Goal: Task Accomplishment & Management: Manage account settings

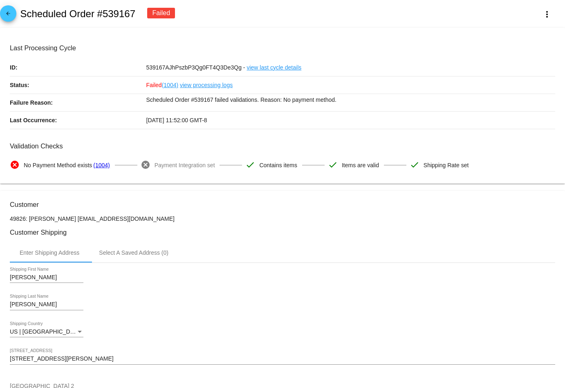
click at [10, 13] on mat-icon "arrow_back" at bounding box center [8, 16] width 10 height 10
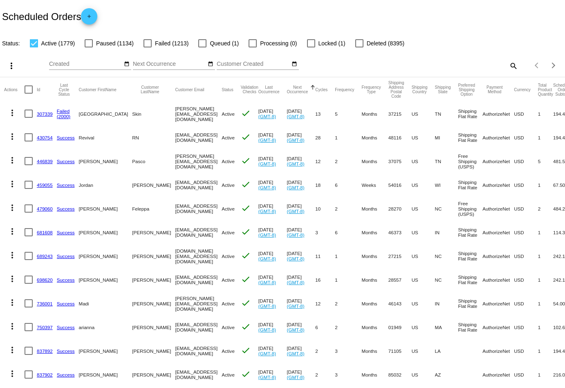
click at [518, 64] on mat-icon "search" at bounding box center [513, 65] width 10 height 13
click at [464, 64] on input "Search" at bounding box center [448, 64] width 141 height 7
paste input "[EMAIL_ADDRESS][DOMAIN_NAME]"
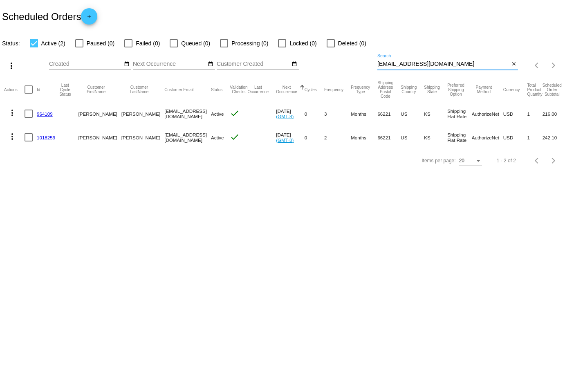
type input "[EMAIL_ADDRESS][DOMAIN_NAME]"
click at [12, 137] on mat-icon "more_vert" at bounding box center [12, 137] width 10 height 10
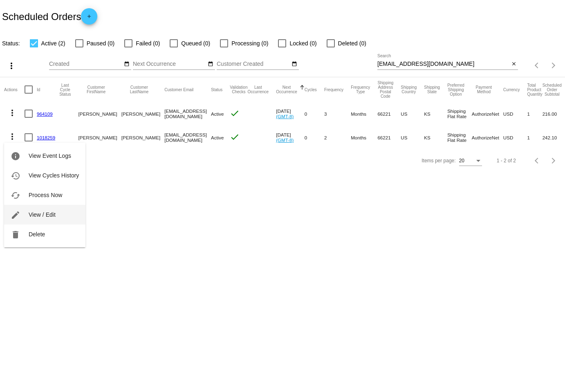
click at [44, 211] on button "edit View / Edit" at bounding box center [44, 215] width 81 height 20
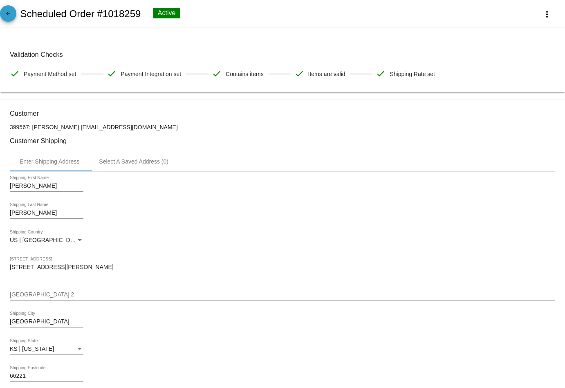
click at [7, 11] on span "arrow_back" at bounding box center [8, 15] width 10 height 20
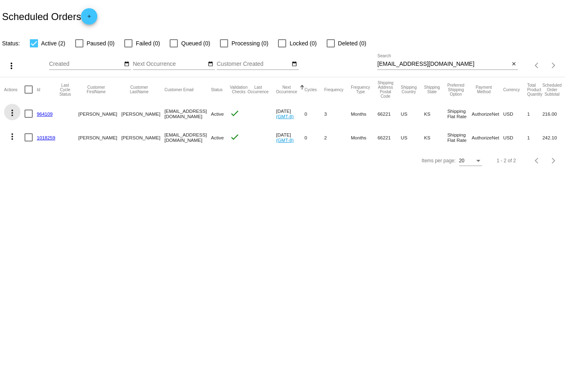
click at [13, 111] on mat-icon "more_vert" at bounding box center [12, 113] width 10 height 10
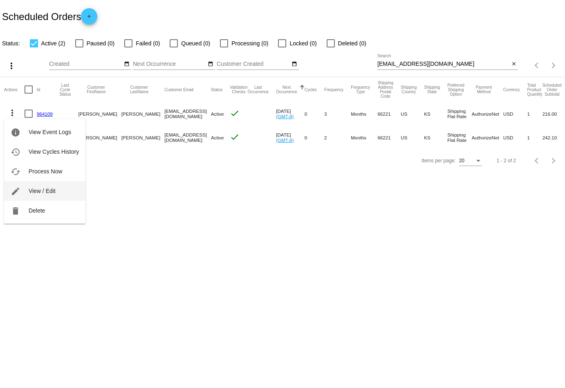
click at [35, 192] on span "View / Edit" at bounding box center [42, 191] width 27 height 7
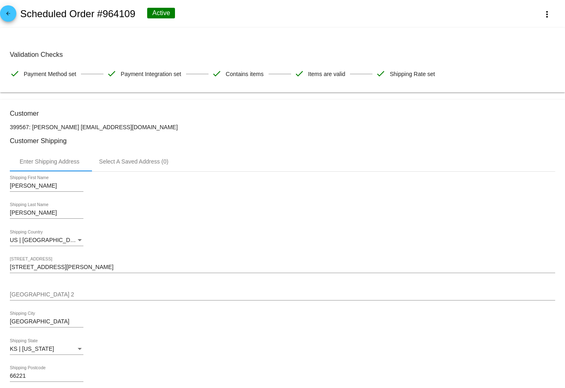
click at [9, 11] on mat-icon "arrow_back" at bounding box center [8, 16] width 10 height 10
